Goal: Transaction & Acquisition: Purchase product/service

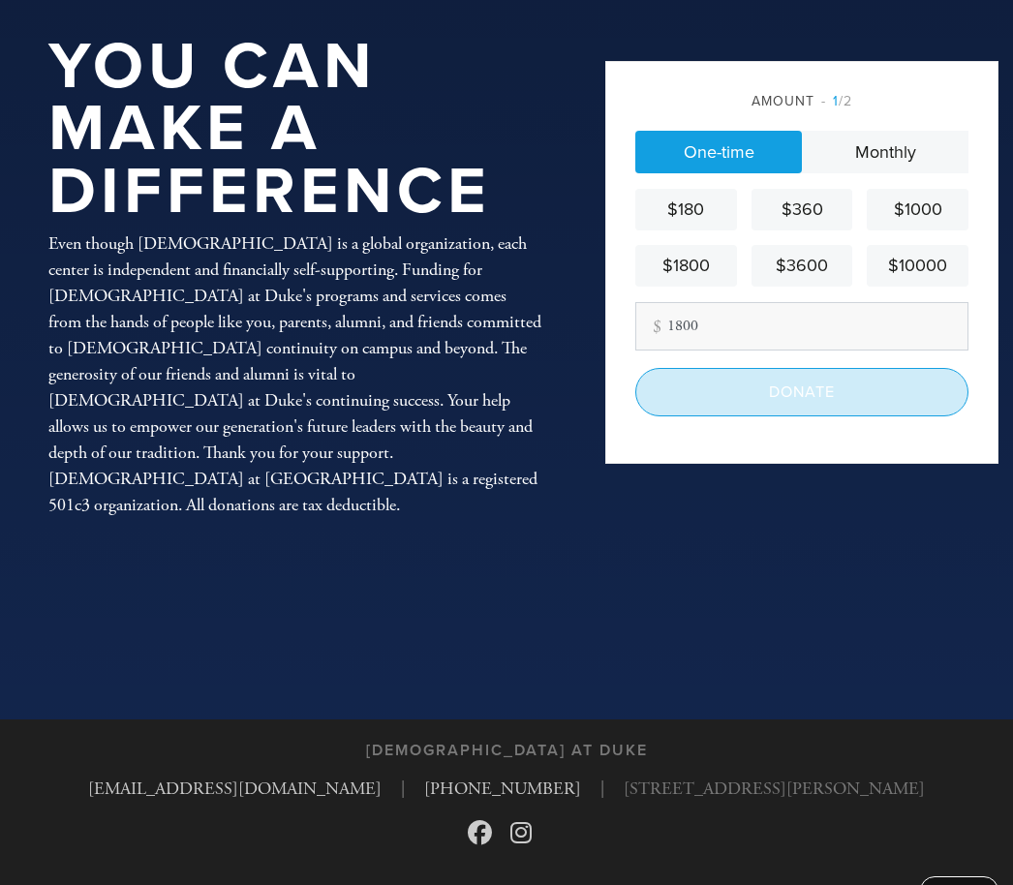
type input "1800"
click at [901, 416] on input "Donate" at bounding box center [802, 393] width 333 height 48
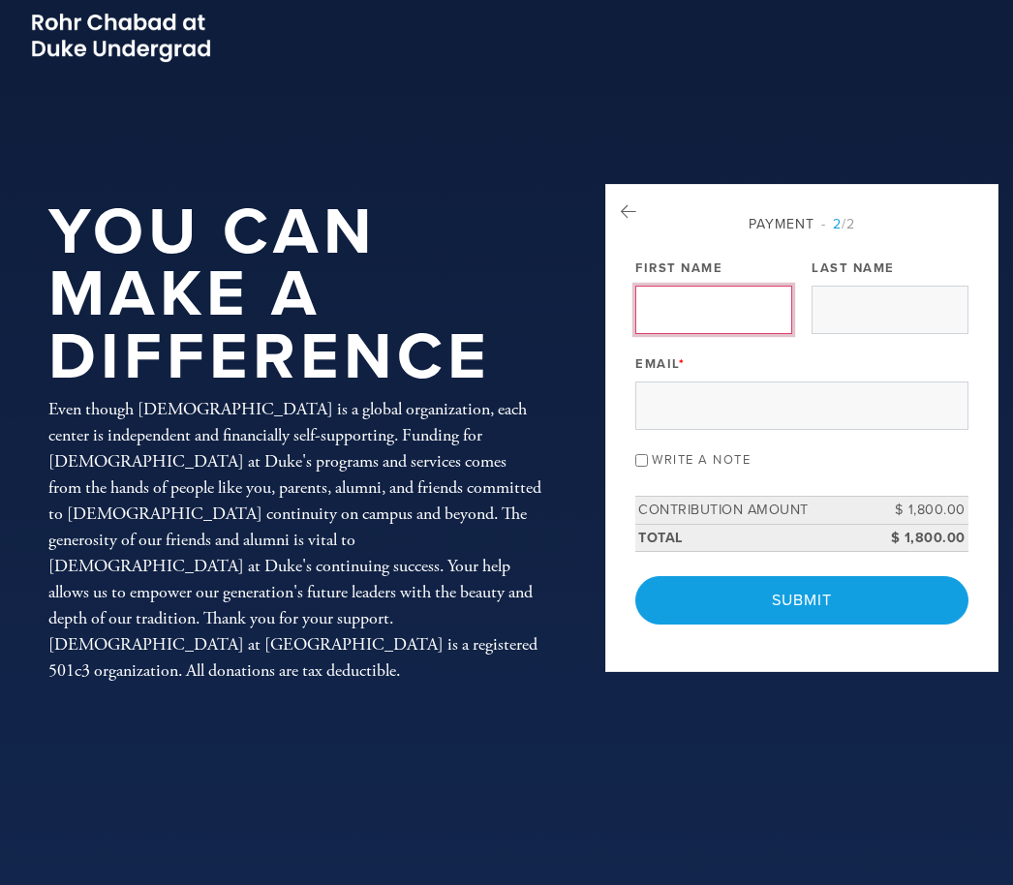
click at [728, 334] on input "First Name" at bounding box center [714, 310] width 157 height 48
type input "[PERSON_NAME]"
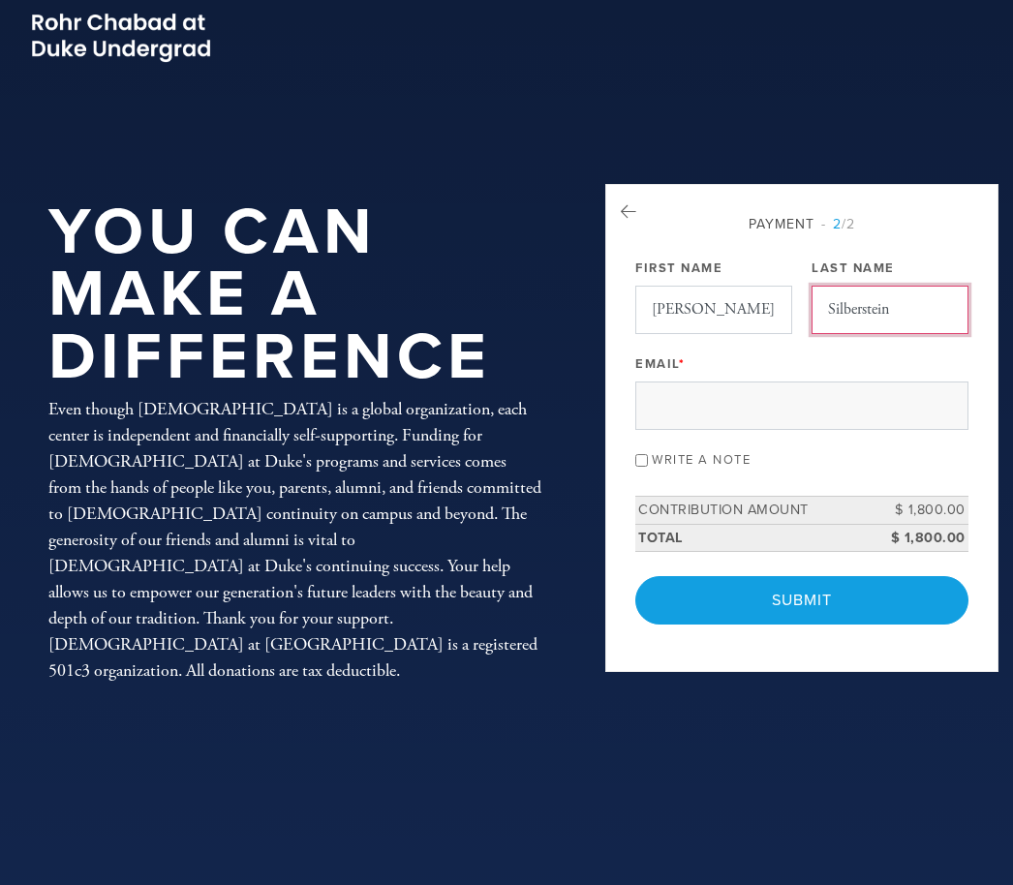
type input "Silberstein"
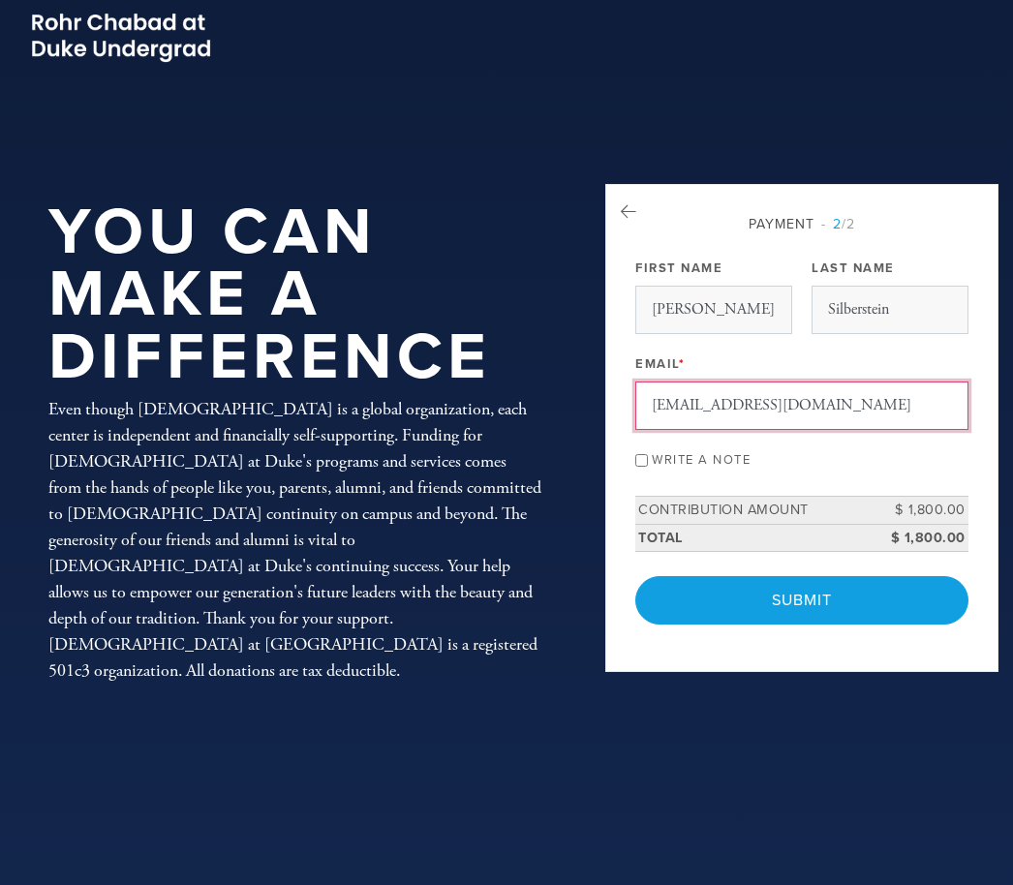
type input "[EMAIL_ADDRESS][DOMAIN_NAME]"
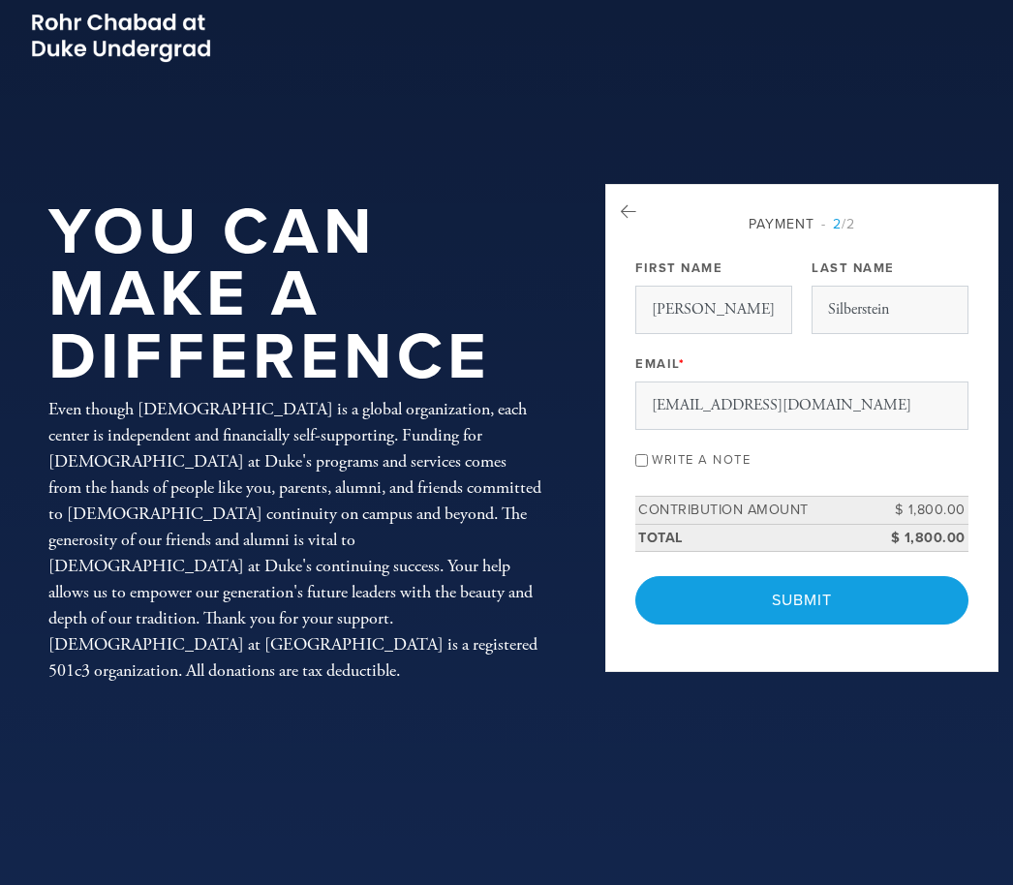
click at [646, 467] on input "Write a note" at bounding box center [642, 460] width 13 height 13
checkbox input "true"
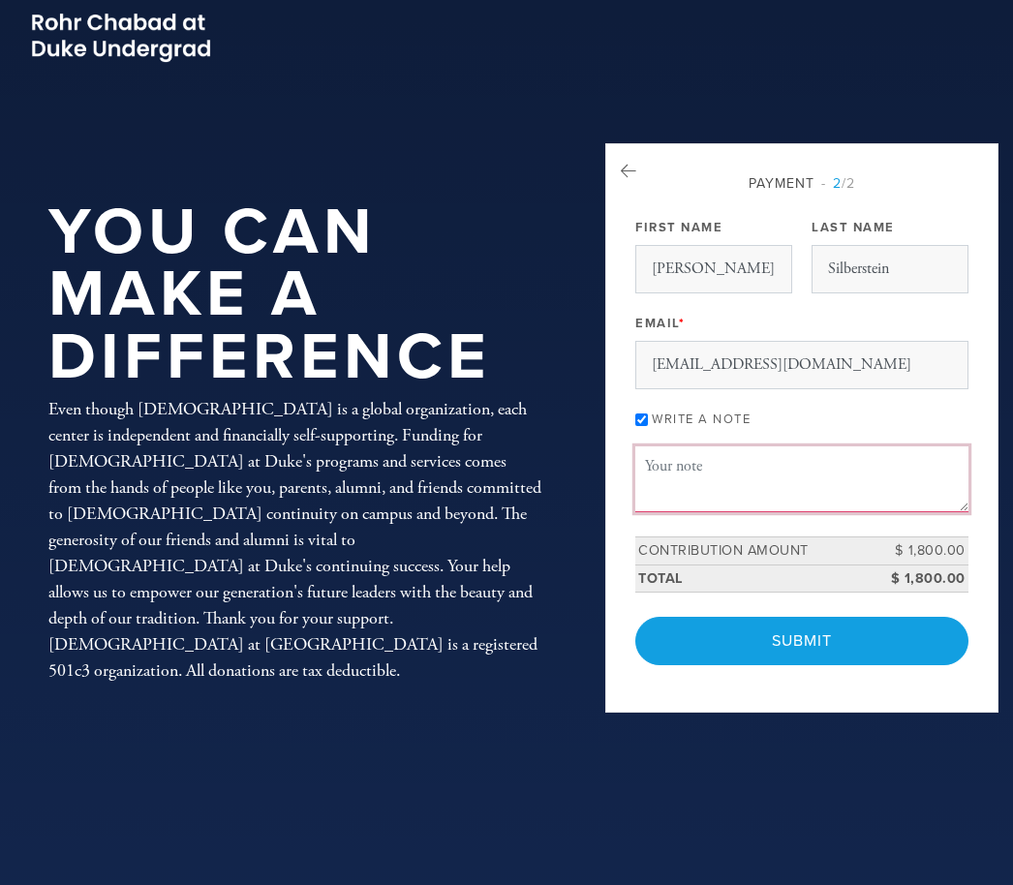
click at [781, 507] on textarea "Message or dedication" at bounding box center [802, 480] width 333 height 66
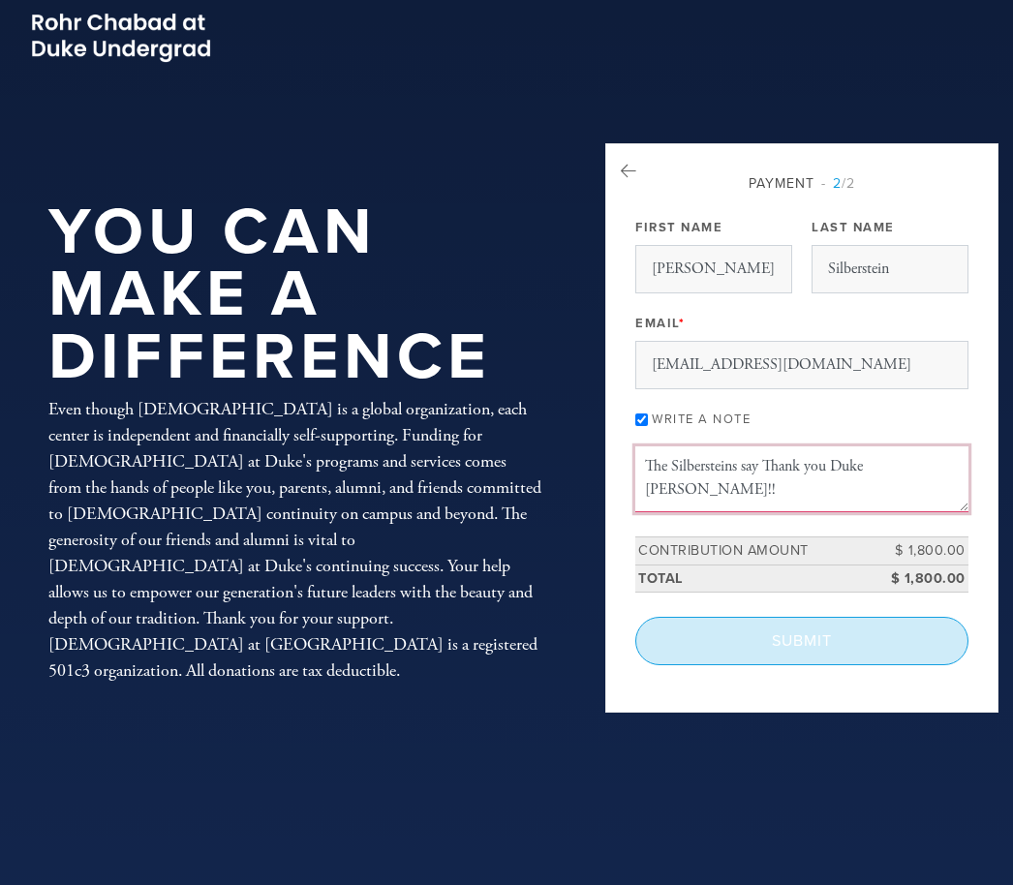
type textarea "The Silbersteins say Thank you Duke [PERSON_NAME]!!"
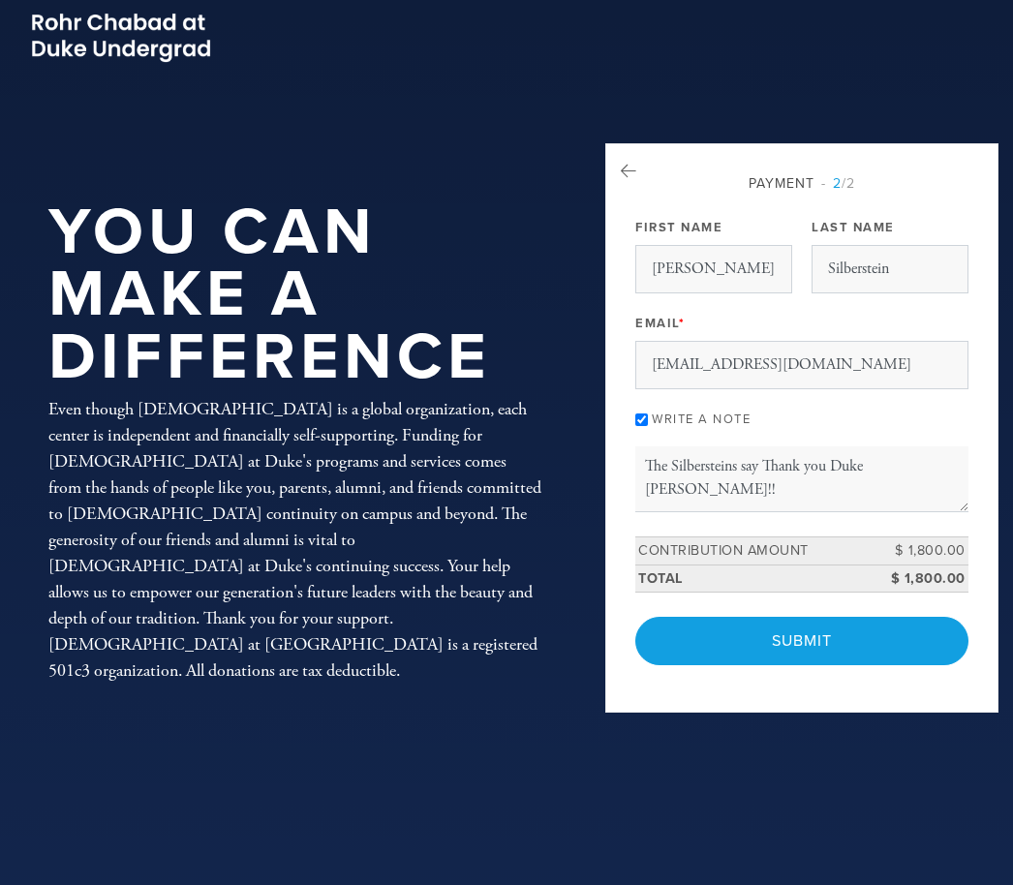
click at [782, 666] on input "Submit" at bounding box center [802, 641] width 333 height 48
